Goal: Information Seeking & Learning: Learn about a topic

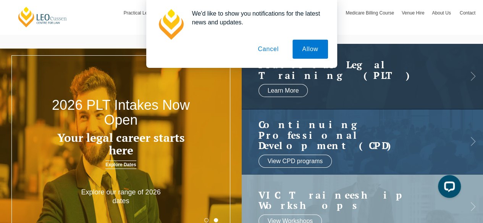
click at [270, 53] on button "Cancel" at bounding box center [268, 49] width 40 height 19
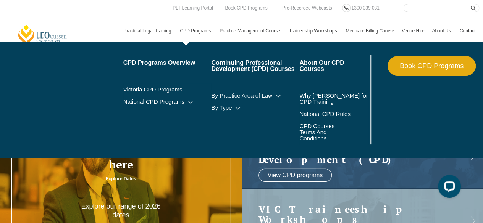
click at [191, 24] on link "CPD Programs" at bounding box center [196, 31] width 40 height 22
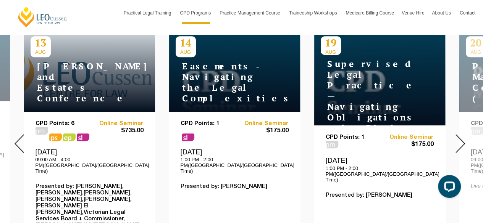
scroll to position [317, 0]
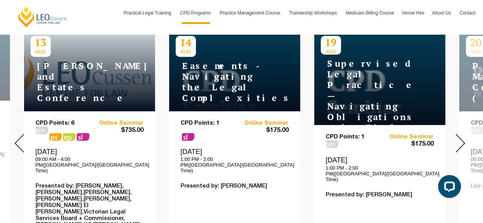
click at [462, 140] on img at bounding box center [460, 143] width 10 height 19
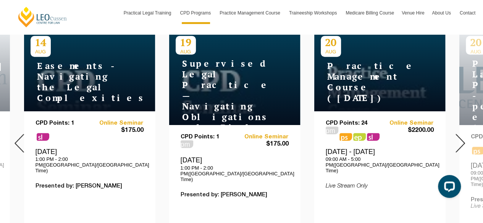
click at [462, 140] on img at bounding box center [460, 143] width 10 height 19
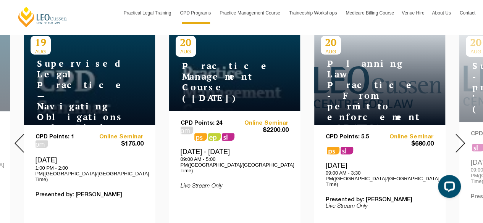
click at [462, 140] on img at bounding box center [460, 143] width 10 height 19
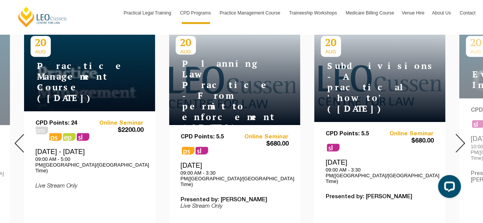
click at [462, 140] on img at bounding box center [460, 143] width 10 height 19
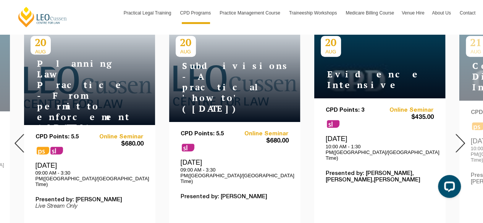
click at [462, 140] on img at bounding box center [460, 143] width 10 height 19
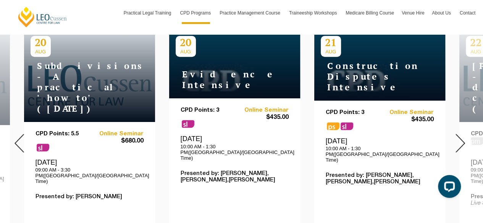
click at [462, 140] on img at bounding box center [460, 143] width 10 height 19
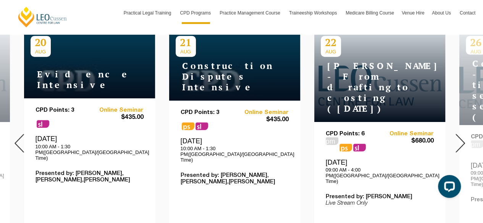
click at [462, 140] on img at bounding box center [460, 143] width 10 height 19
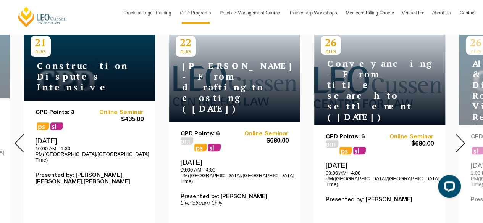
click at [462, 140] on img at bounding box center [460, 143] width 10 height 19
